Goal: Register for event/course

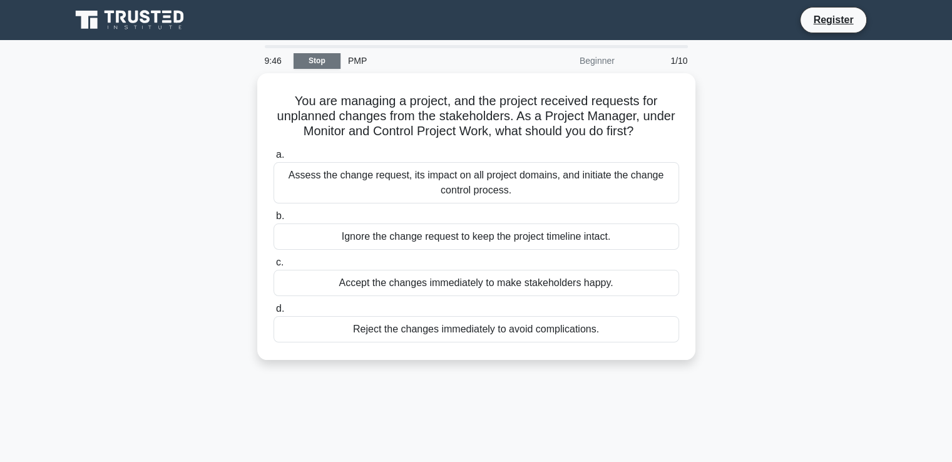
click at [337, 61] on link "Stop" at bounding box center [317, 61] width 47 height 16
